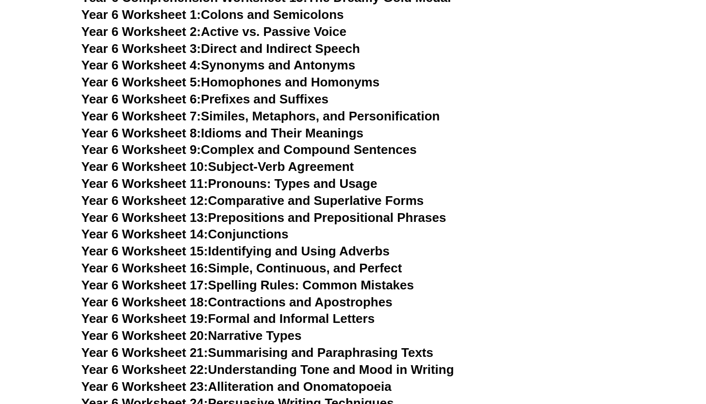
scroll to position [5187, 0]
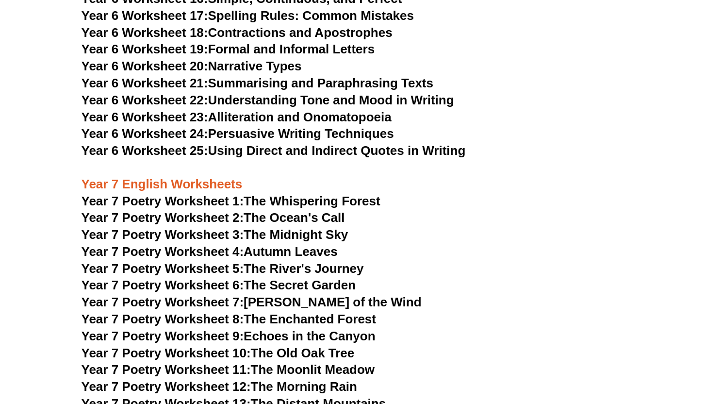
scroll to position [5456, 0]
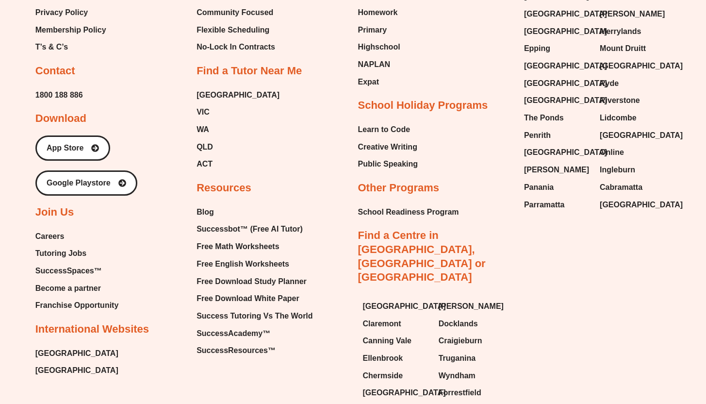
scroll to position [9490, 0]
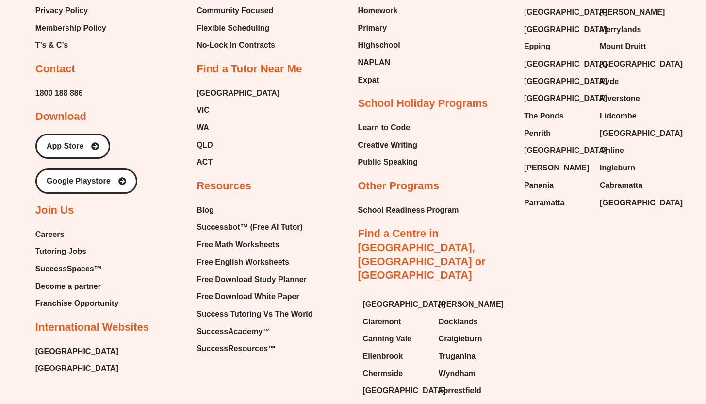
click at [338, 275] on div "Why Success Tutoring Personalised Program Exceptional Results Inspirational Tut…" at bounding box center [271, 133] width 151 height 445
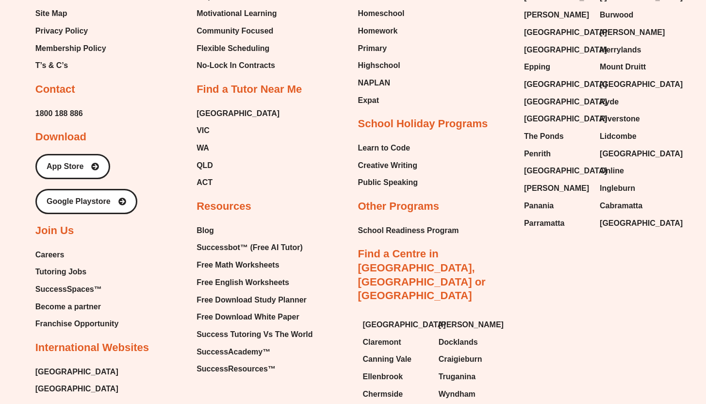
scroll to position [9469, 0]
click at [67, 265] on span "Tutoring Jobs" at bounding box center [60, 272] width 51 height 15
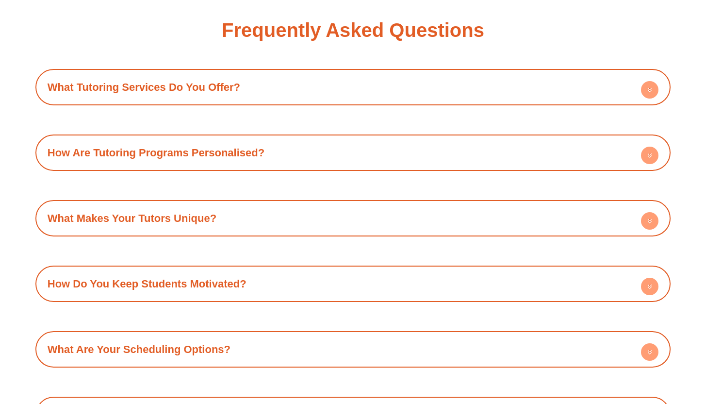
scroll to position [1137, 0]
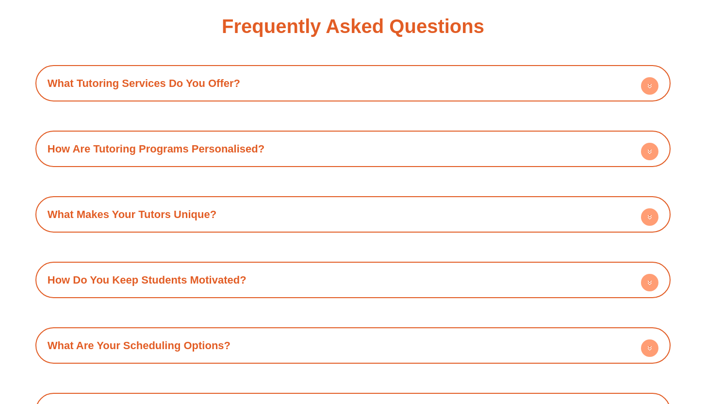
click at [645, 95] on span at bounding box center [649, 87] width 17 height 20
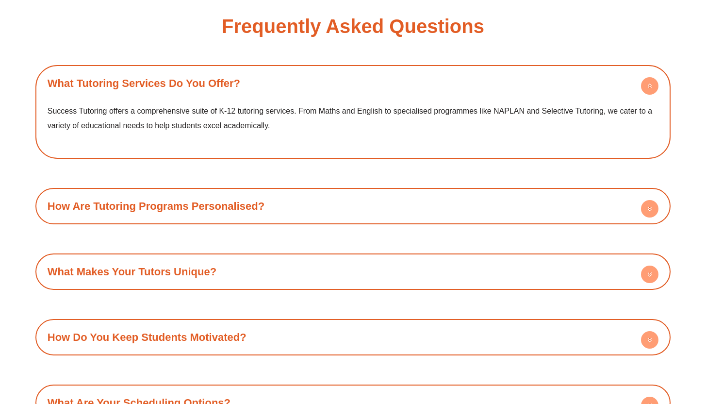
click at [645, 94] on span at bounding box center [649, 87] width 17 height 20
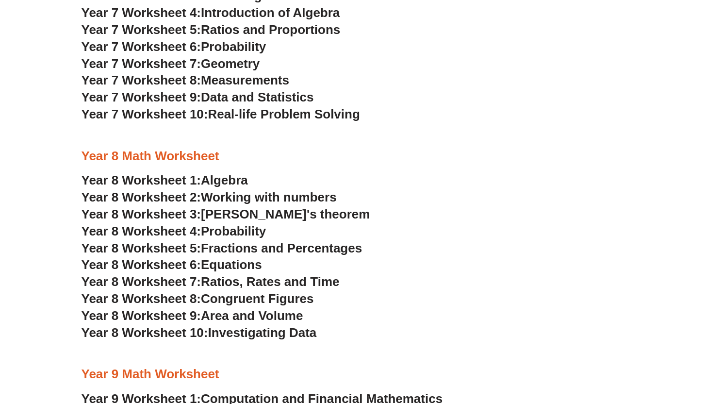
scroll to position [2501, 0]
